Goal: Task Accomplishment & Management: Manage account settings

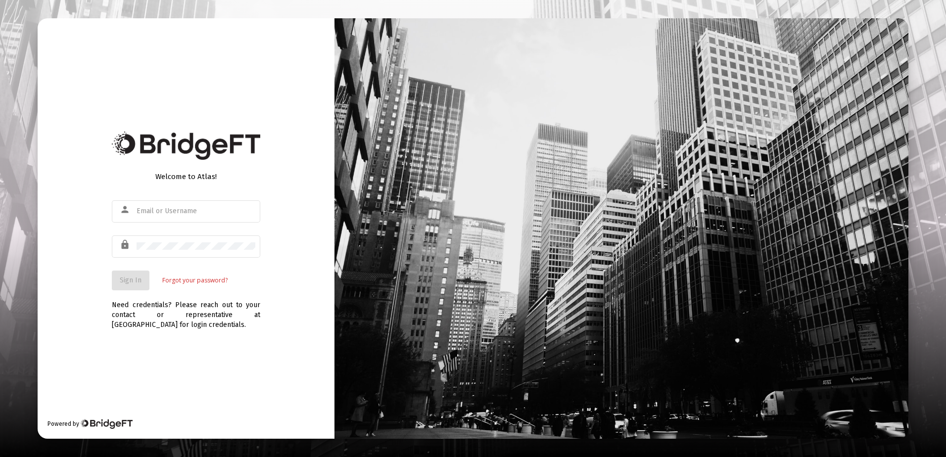
click at [228, 371] on div "Welcome to Atlas! person lock Sign In Forgot your password? Need credentials? P…" at bounding box center [186, 228] width 297 height 421
click at [132, 204] on div "person" at bounding box center [126, 209] width 19 height 17
type input "[PERSON_NAME][EMAIL_ADDRESS][DOMAIN_NAME]"
click at [140, 283] on span "Sign In" at bounding box center [131, 280] width 22 height 8
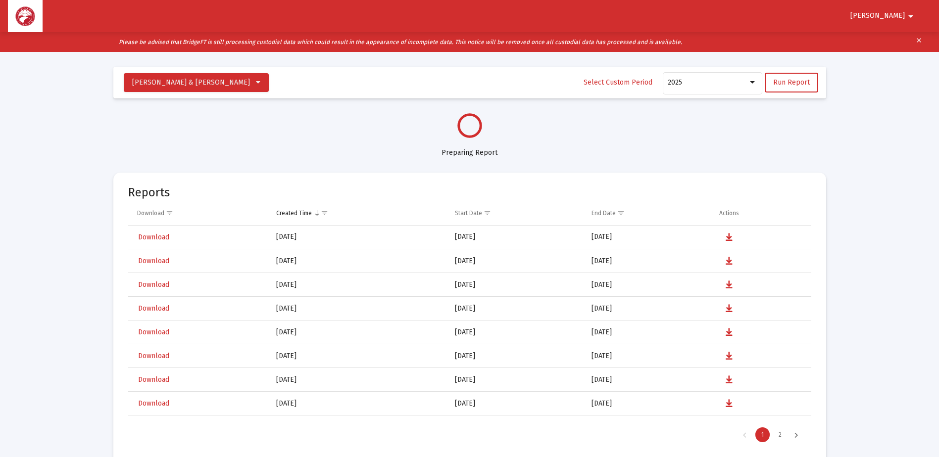
scroll to position [475, 0]
select select "View all"
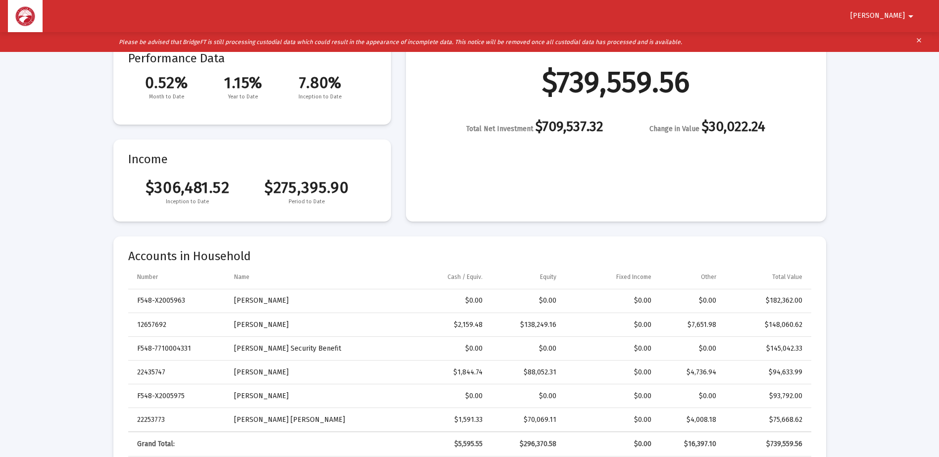
scroll to position [148, 0]
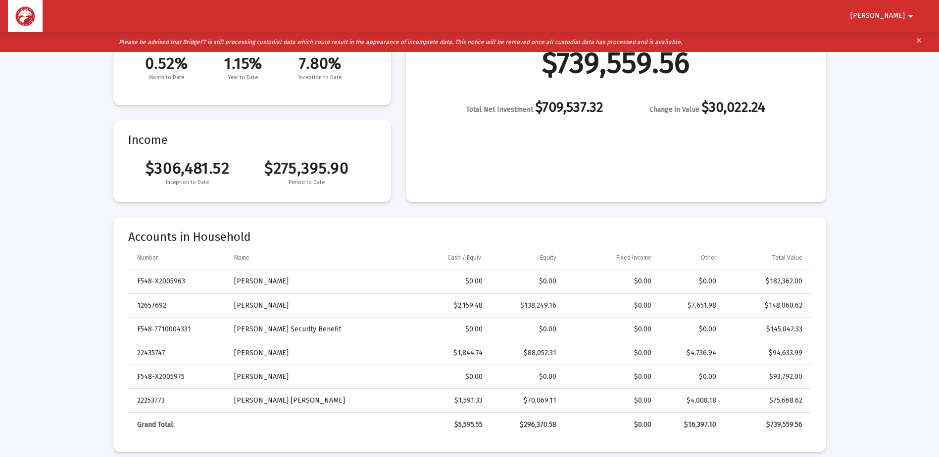
click at [899, 14] on span "[PERSON_NAME]" at bounding box center [877, 16] width 54 height 8
click at [896, 40] on button "Logout" at bounding box center [897, 42] width 55 height 24
